Goal: Download file/media

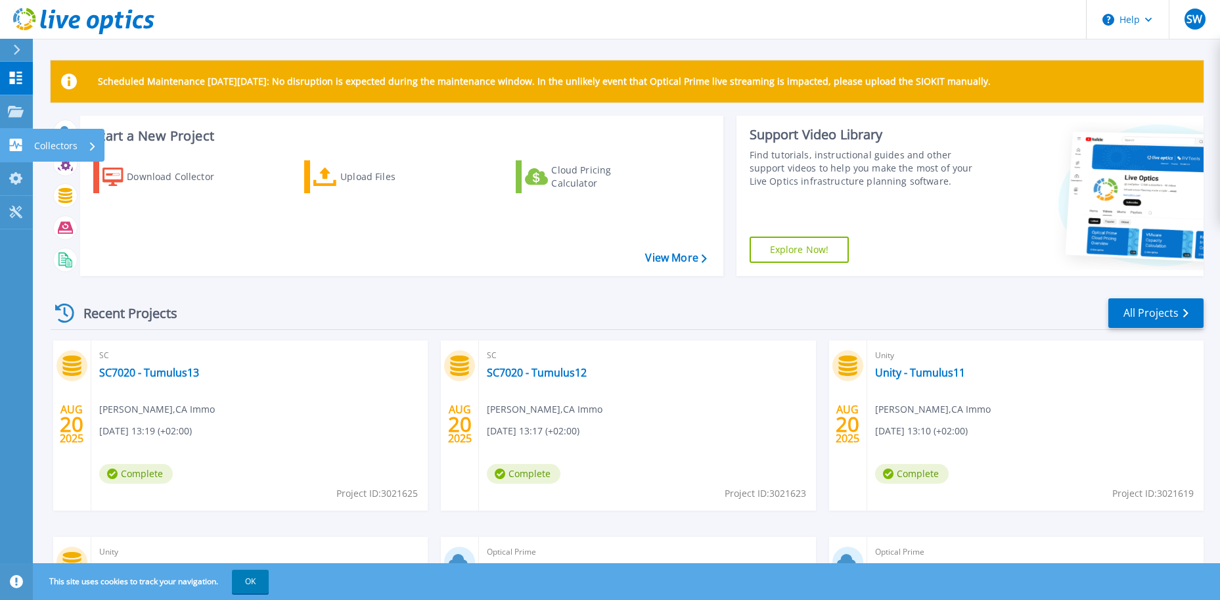
click at [64, 139] on p "Collectors" at bounding box center [55, 146] width 43 height 34
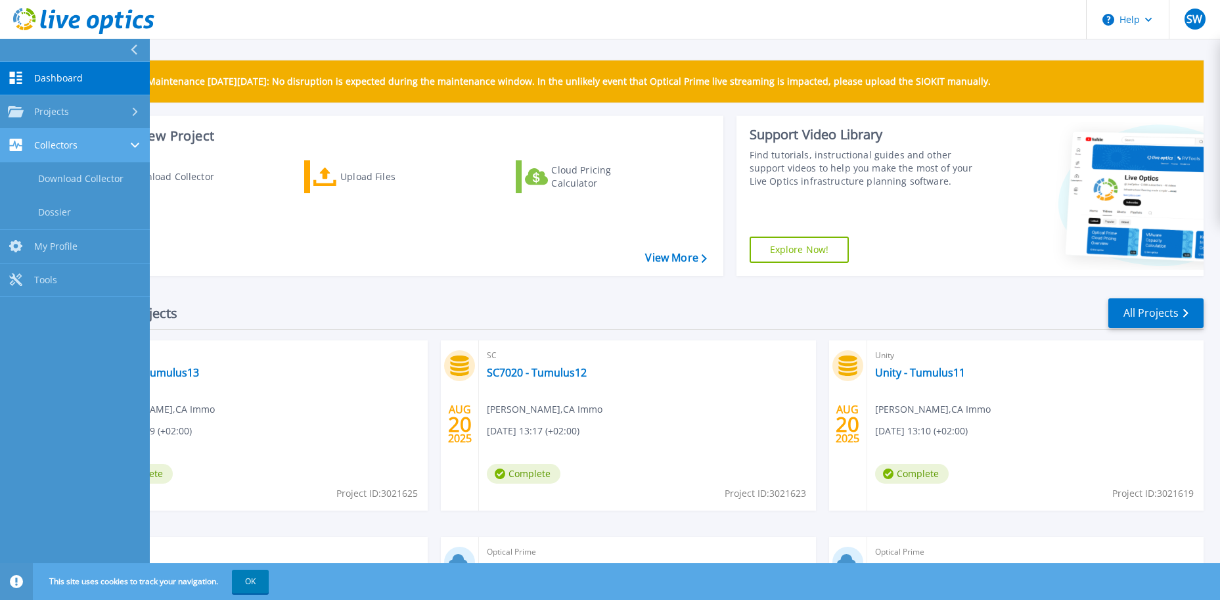
click at [64, 150] on span "Collectors" at bounding box center [55, 145] width 43 height 12
click at [61, 177] on link "Download Collector" at bounding box center [75, 178] width 150 height 33
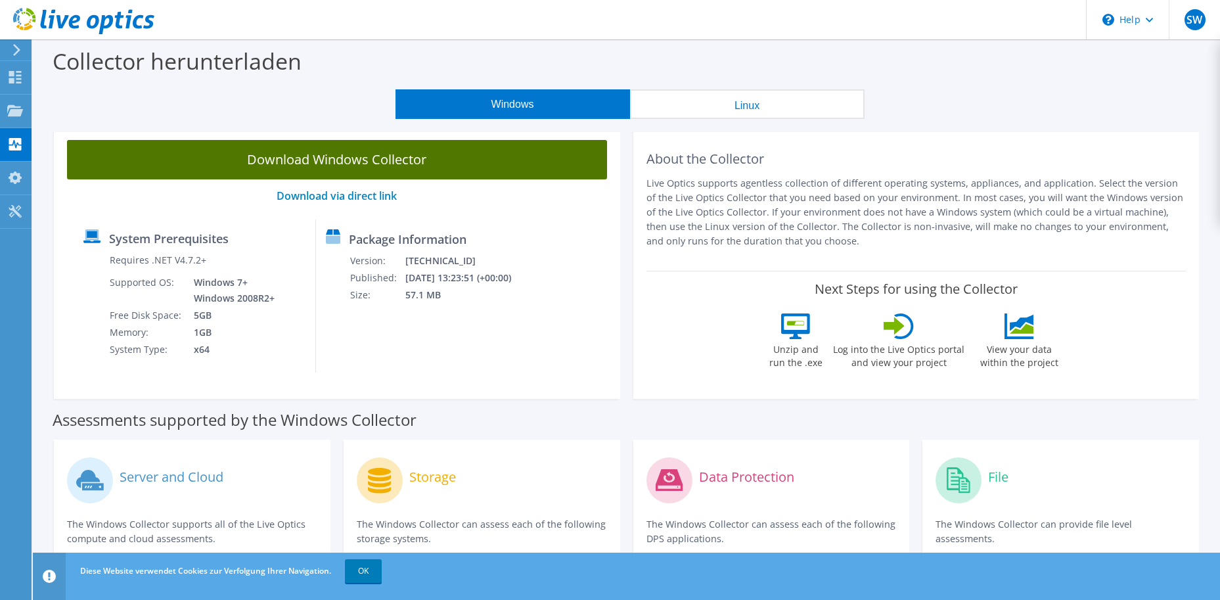
click at [306, 157] on link "Download Windows Collector" at bounding box center [337, 159] width 540 height 39
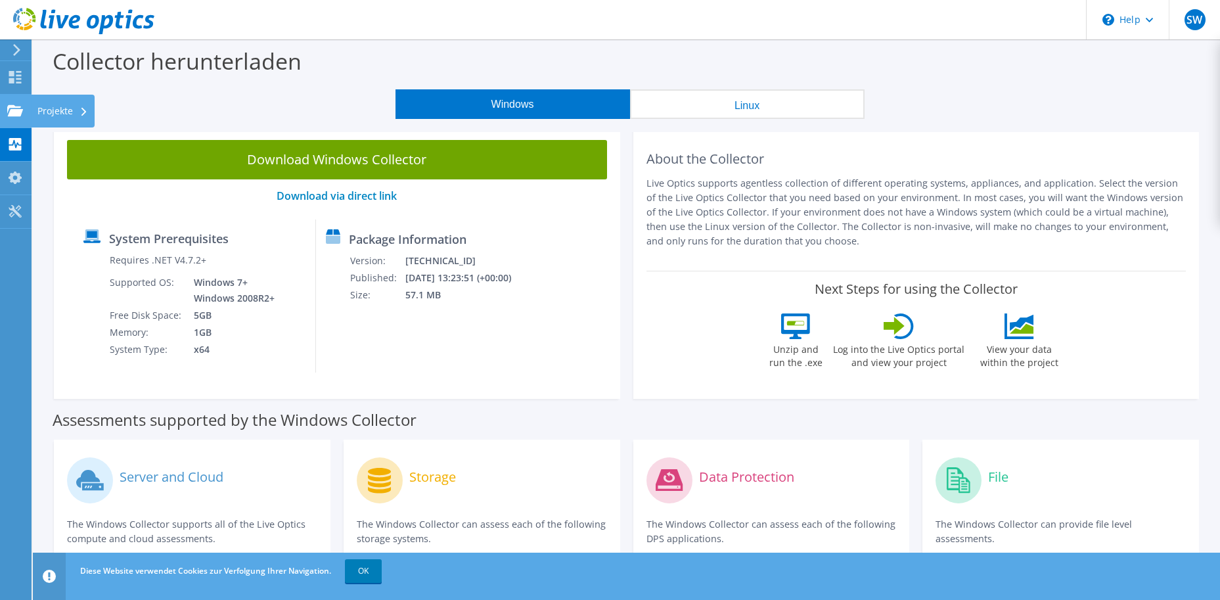
click at [14, 104] on icon at bounding box center [15, 110] width 16 height 12
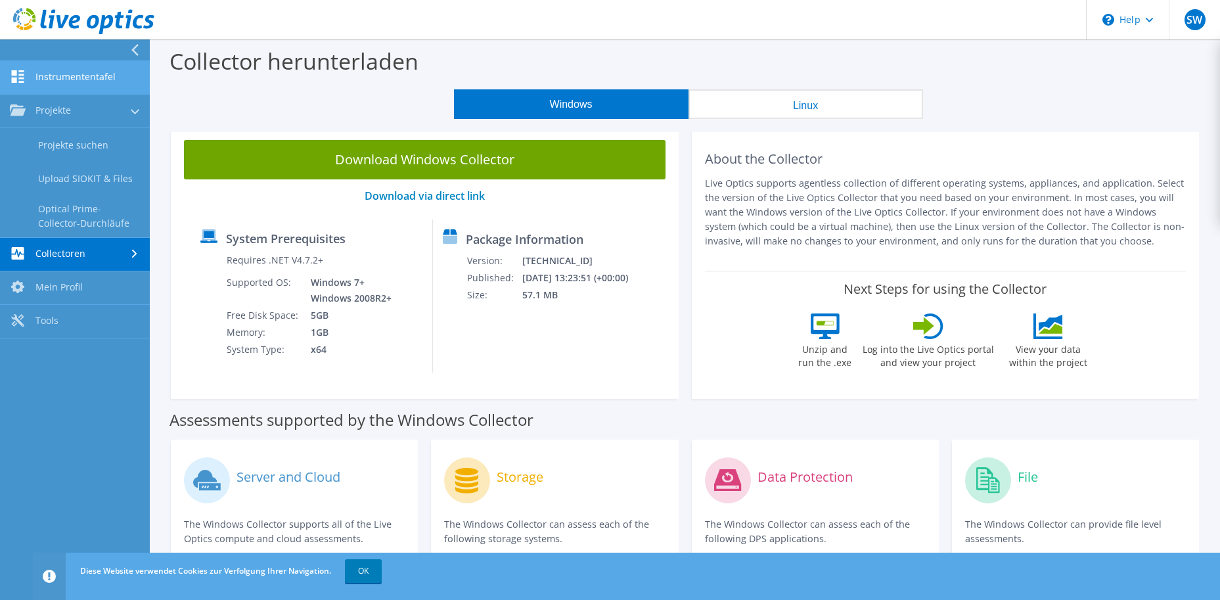
click at [62, 76] on link "Instrumententafel" at bounding box center [75, 77] width 150 height 33
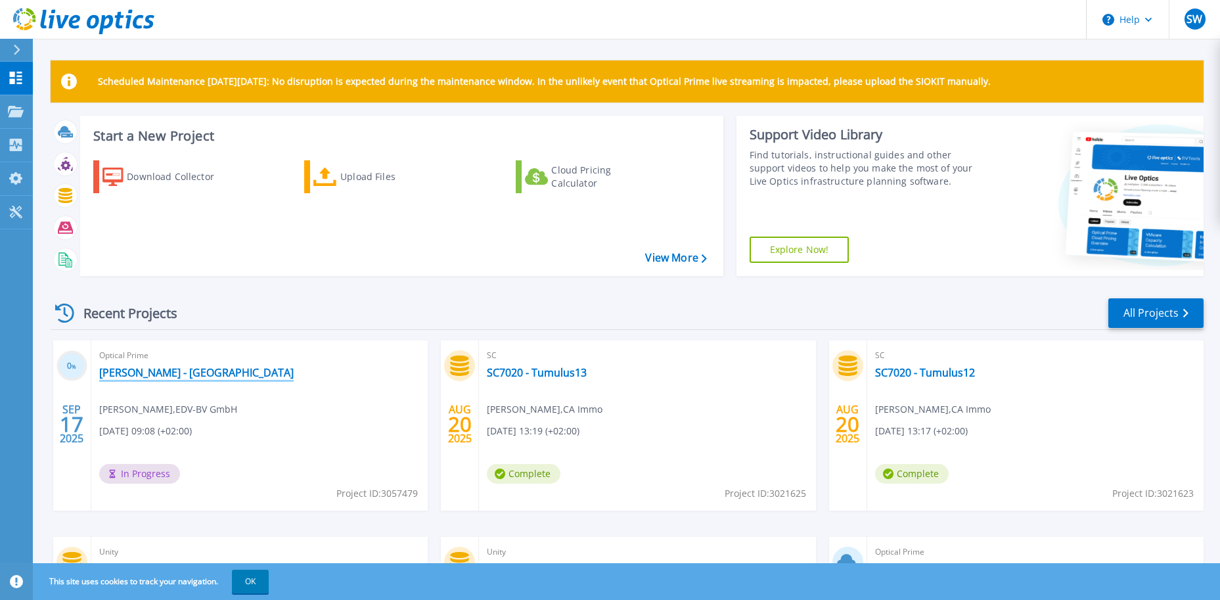
click at [126, 374] on link "[PERSON_NAME] - [GEOGRAPHIC_DATA]" at bounding box center [196, 372] width 194 height 13
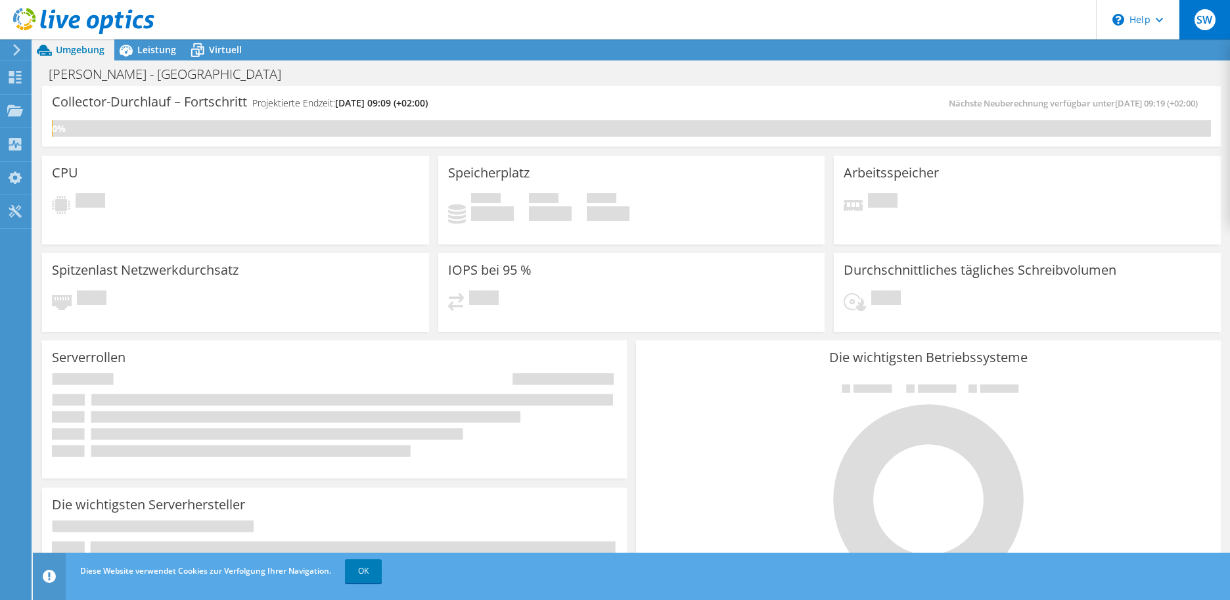
click at [1205, 20] on span "SW" at bounding box center [1204, 19] width 21 height 21
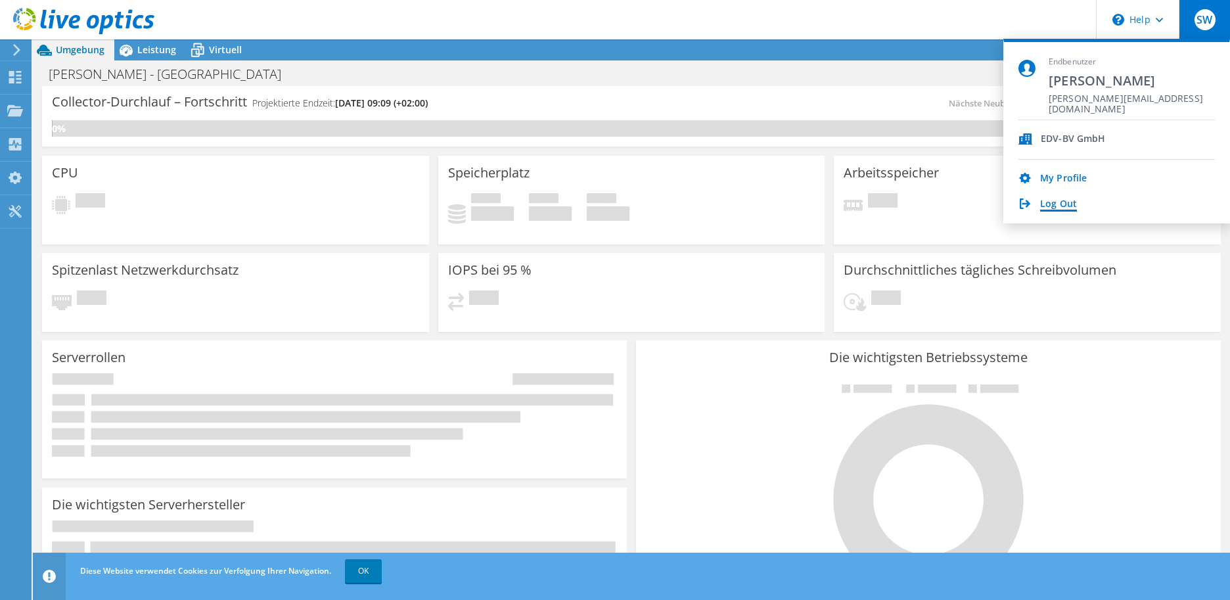
click at [1059, 205] on link "Log Out" at bounding box center [1058, 204] width 37 height 12
